Goal: Transaction & Acquisition: Purchase product/service

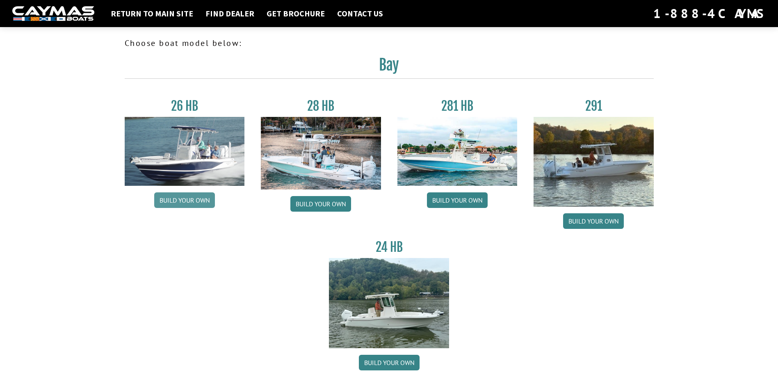
click at [176, 202] on link "Build your own" at bounding box center [184, 200] width 61 height 16
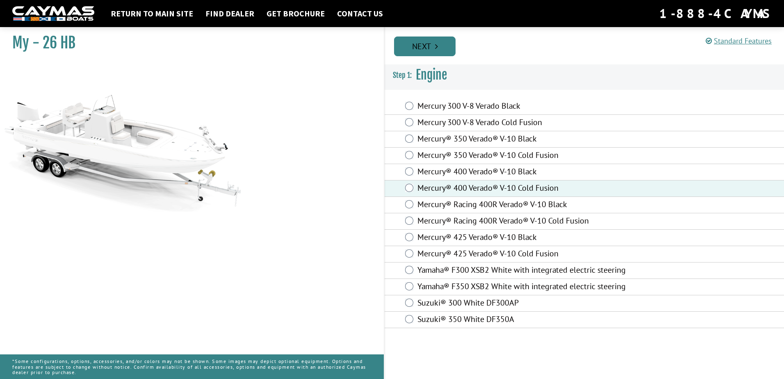
click at [430, 46] on link "Next" at bounding box center [425, 47] width 62 height 20
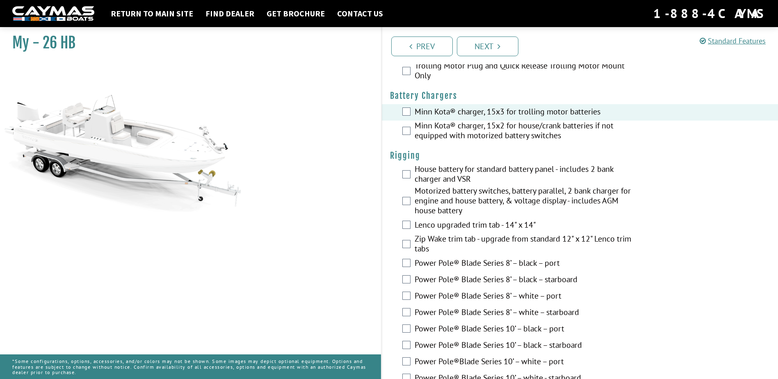
scroll to position [164, 0]
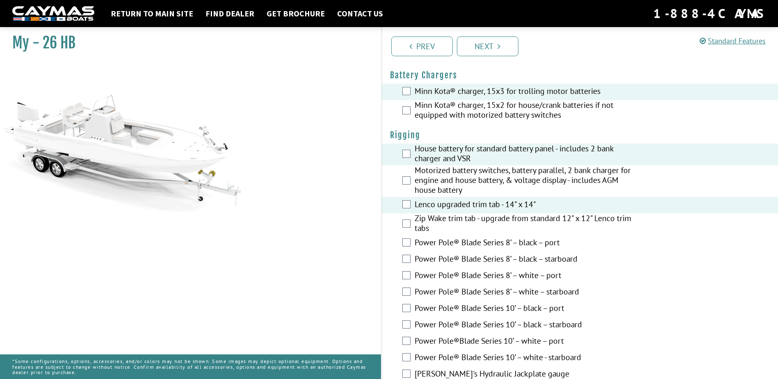
click at [401, 211] on div "Lenco upgraded trim tab - 14" x 14"" at bounding box center [580, 205] width 397 height 16
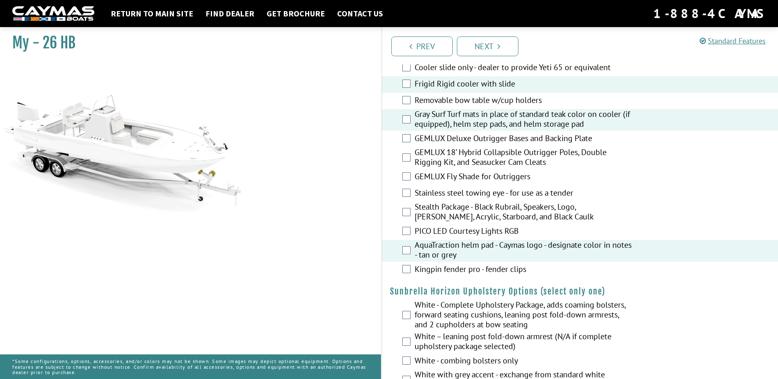
scroll to position [1149, 0]
click at [409, 273] on div "Kingpin fender pro - fender clips" at bounding box center [580, 269] width 397 height 16
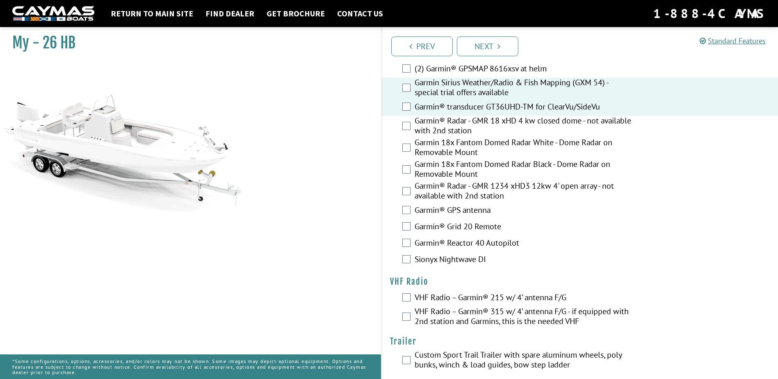
scroll to position [2012, 0]
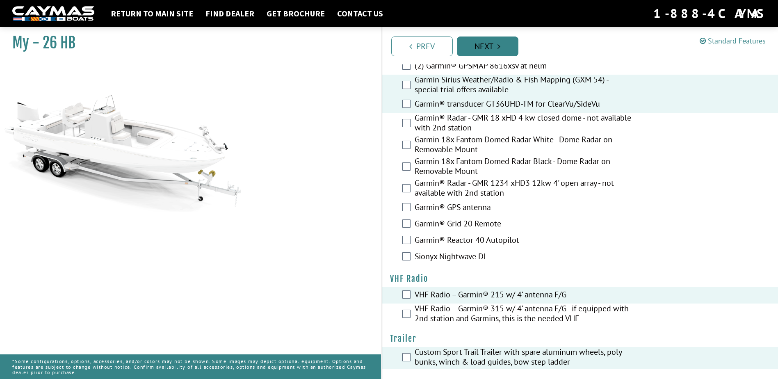
click at [487, 47] on link "Next" at bounding box center [488, 47] width 62 height 20
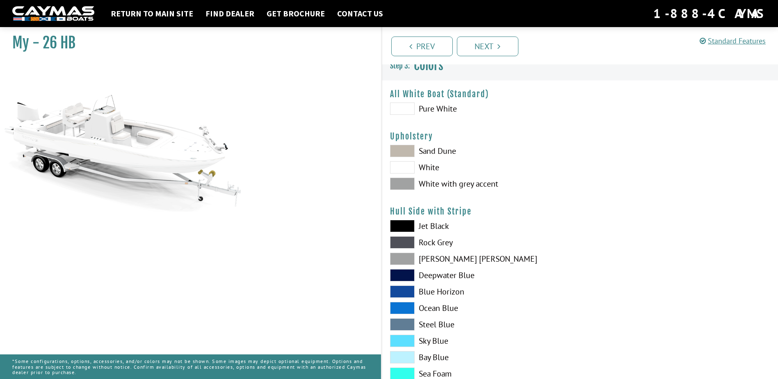
scroll to position [0, 0]
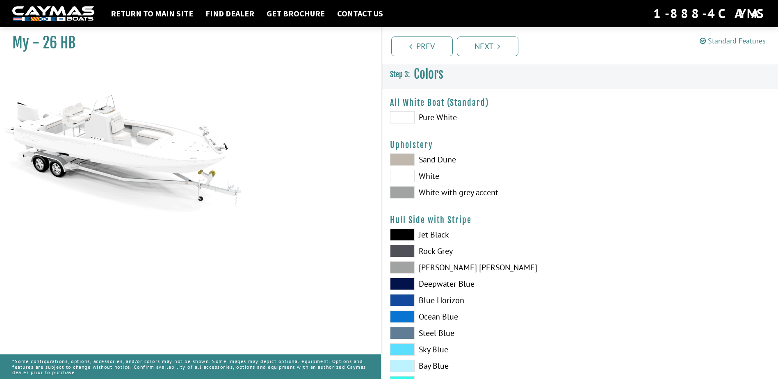
click at [407, 159] on span at bounding box center [402, 159] width 25 height 12
click at [402, 191] on span at bounding box center [402, 192] width 25 height 12
click at [394, 347] on span at bounding box center [402, 349] width 25 height 12
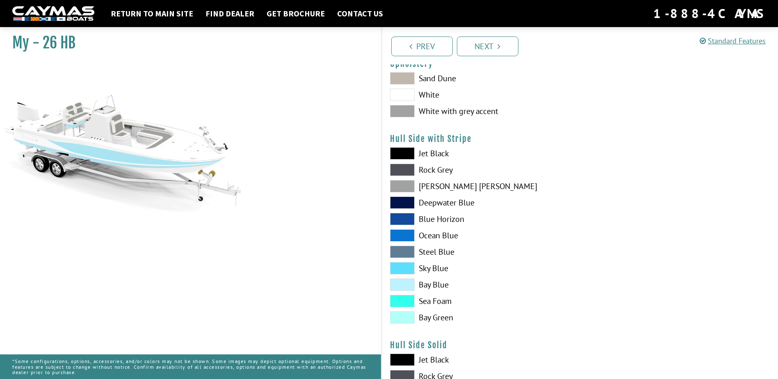
scroll to position [82, 0]
click at [401, 236] on span at bounding box center [402, 235] width 25 height 12
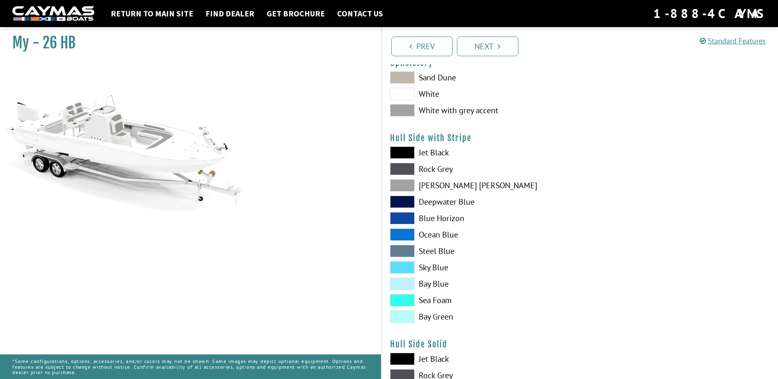
click at [401, 234] on span at bounding box center [402, 235] width 25 height 12
click at [401, 215] on span at bounding box center [402, 218] width 25 height 12
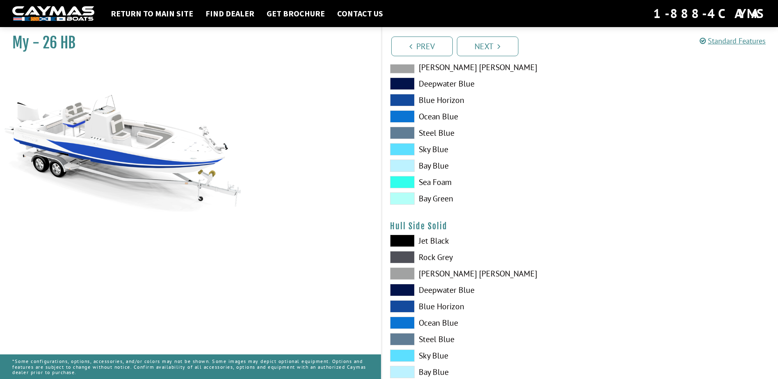
scroll to position [205, 0]
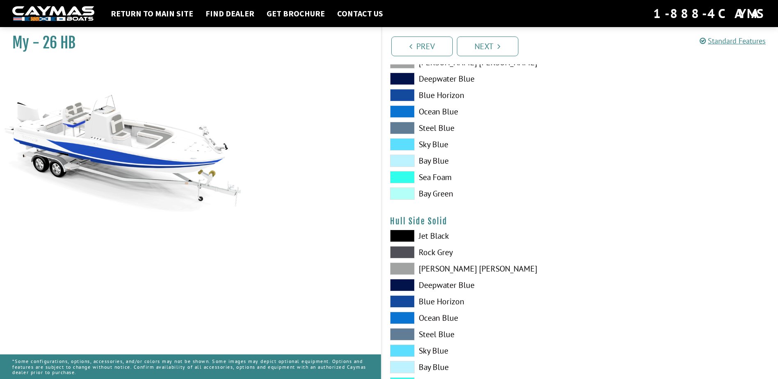
click at [395, 236] on span at bounding box center [402, 236] width 25 height 12
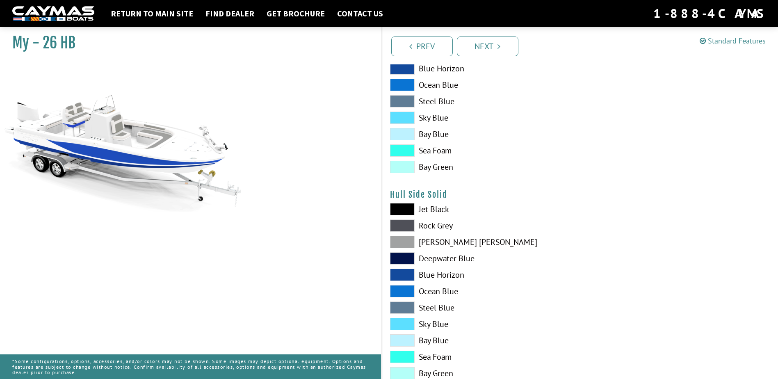
scroll to position [246, 0]
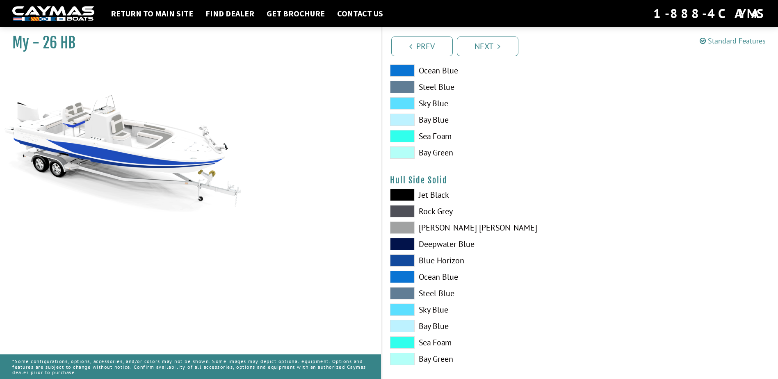
click at [404, 209] on span at bounding box center [402, 211] width 25 height 12
click at [402, 222] on span at bounding box center [402, 228] width 25 height 12
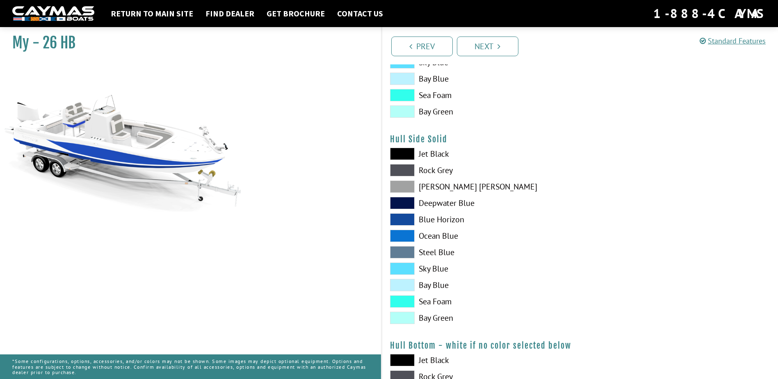
click at [402, 252] on span at bounding box center [402, 252] width 25 height 12
click at [399, 154] on span at bounding box center [402, 154] width 25 height 12
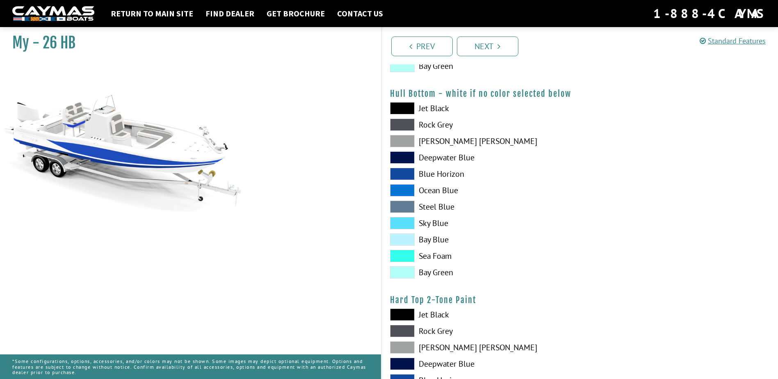
scroll to position [492, 0]
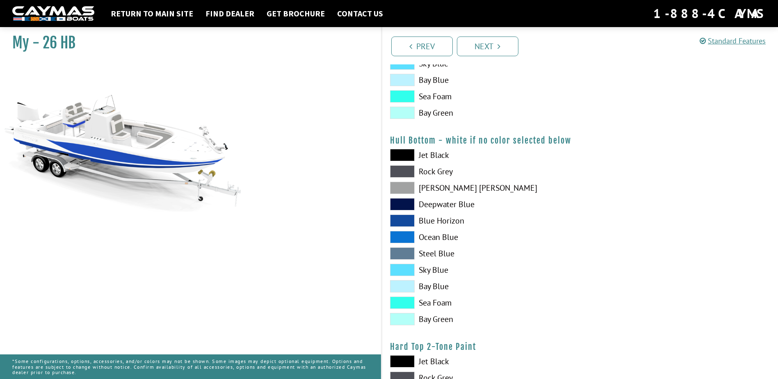
click at [402, 187] on span at bounding box center [402, 188] width 25 height 12
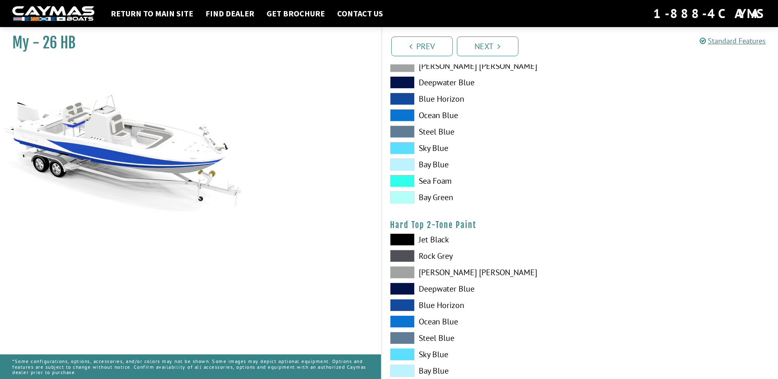
scroll to position [615, 0]
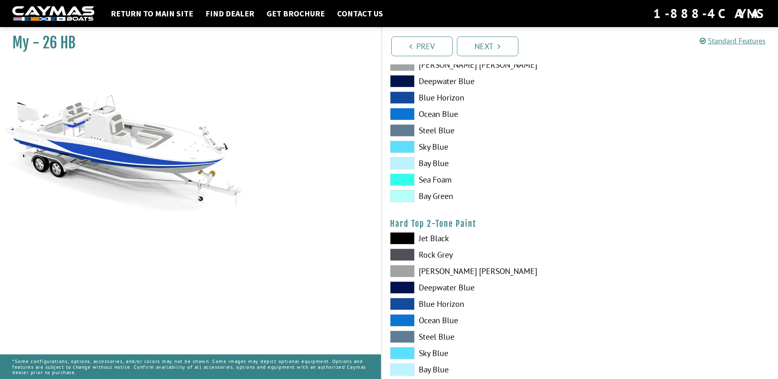
click at [396, 241] on span at bounding box center [402, 238] width 25 height 12
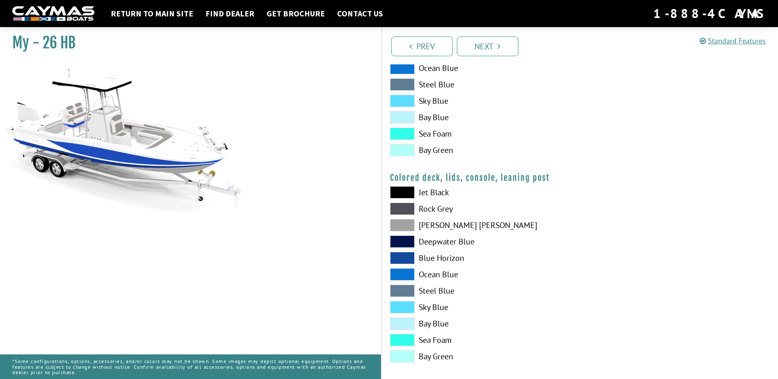
scroll to position [875, 0]
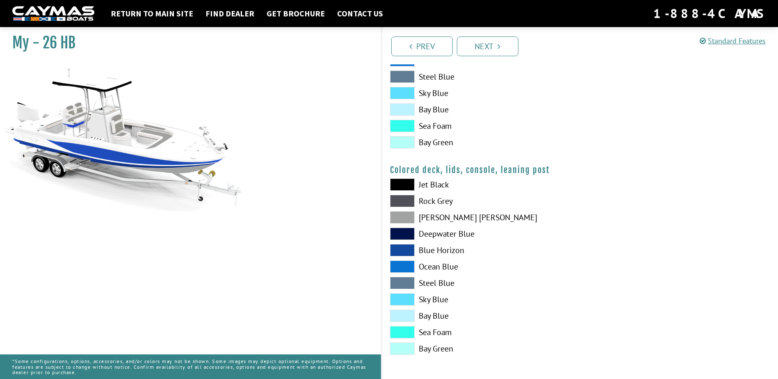
click at [398, 266] on span at bounding box center [402, 267] width 25 height 12
click at [401, 247] on span at bounding box center [402, 250] width 25 height 12
click at [483, 46] on link "Next" at bounding box center [488, 47] width 62 height 20
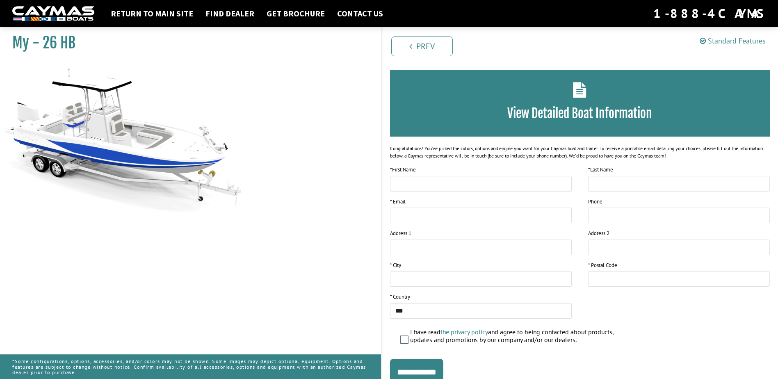
scroll to position [62, 0]
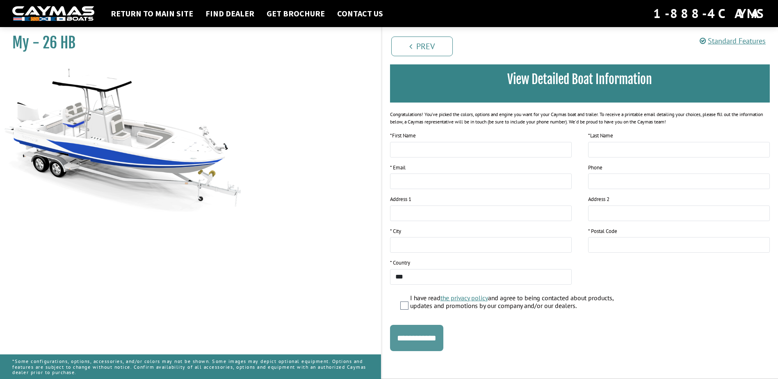
click at [431, 342] on input "**********" at bounding box center [416, 338] width 53 height 26
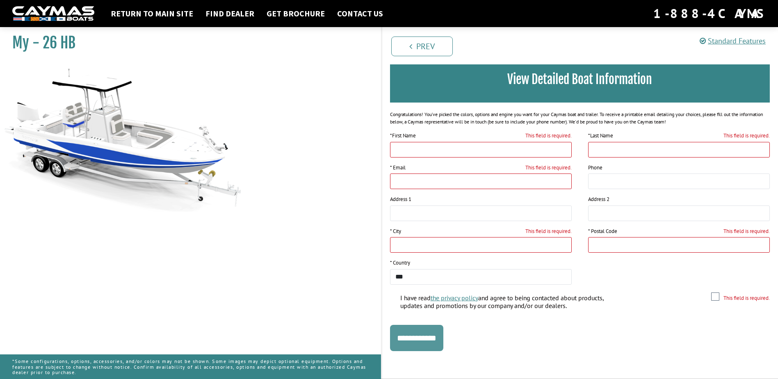
click at [431, 342] on input "**********" at bounding box center [416, 338] width 53 height 26
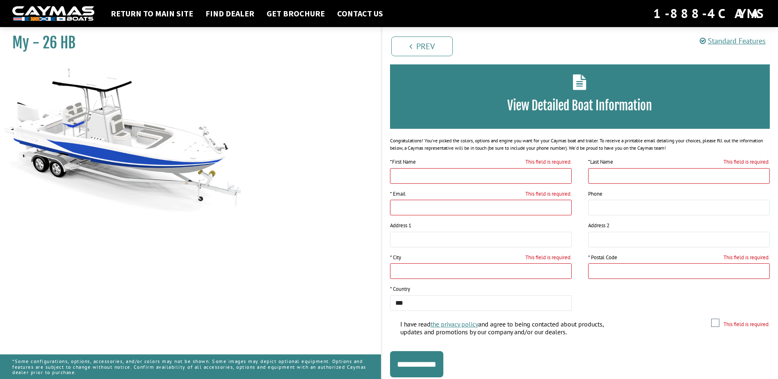
scroll to position [0, 0]
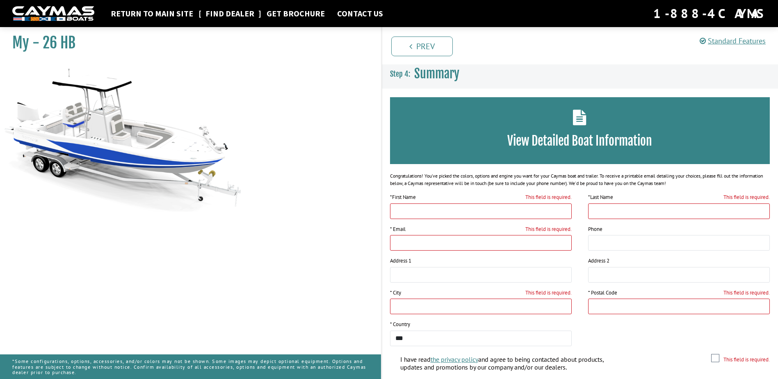
click at [233, 14] on link "Find Dealer" at bounding box center [229, 13] width 57 height 11
click at [144, 13] on link "Return to main site" at bounding box center [152, 13] width 91 height 11
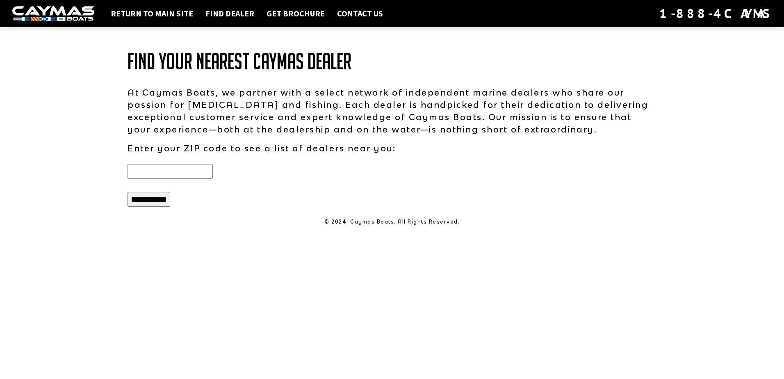
click at [147, 171] on input "text" at bounding box center [170, 171] width 85 height 15
type input "*****"
click at [162, 202] on input "**********" at bounding box center [149, 199] width 43 height 15
click at [148, 209] on div "**********" at bounding box center [392, 199] width 546 height 21
click at [154, 202] on input "**********" at bounding box center [149, 199] width 43 height 15
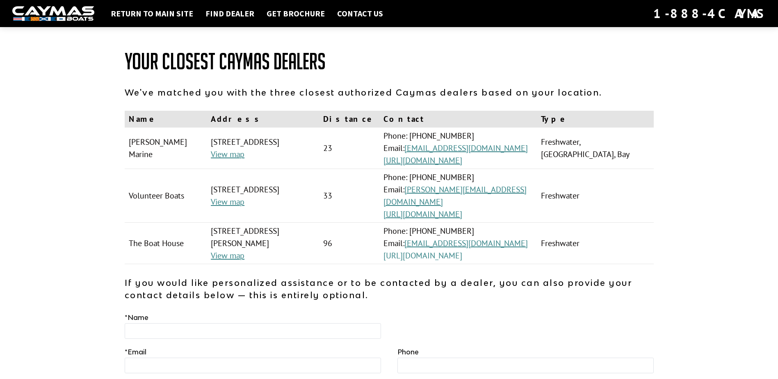
click at [462, 254] on link "[URL][DOMAIN_NAME]" at bounding box center [423, 255] width 79 height 11
click at [462, 209] on link "[URL][DOMAIN_NAME]" at bounding box center [423, 214] width 79 height 11
